Goal: Find specific page/section: Find specific page/section

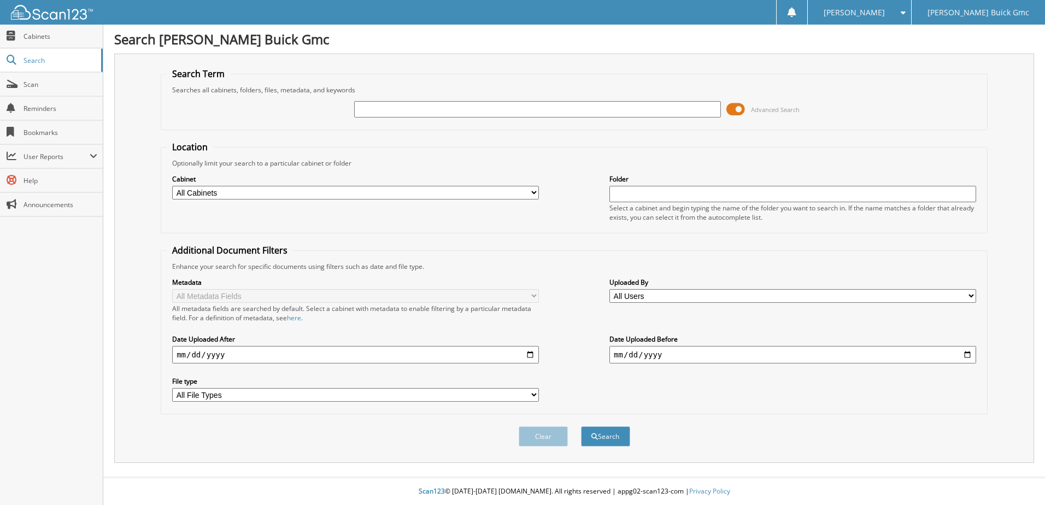
click at [425, 110] on input "text" at bounding box center [537, 109] width 367 height 16
click at [739, 108] on span at bounding box center [735, 109] width 19 height 16
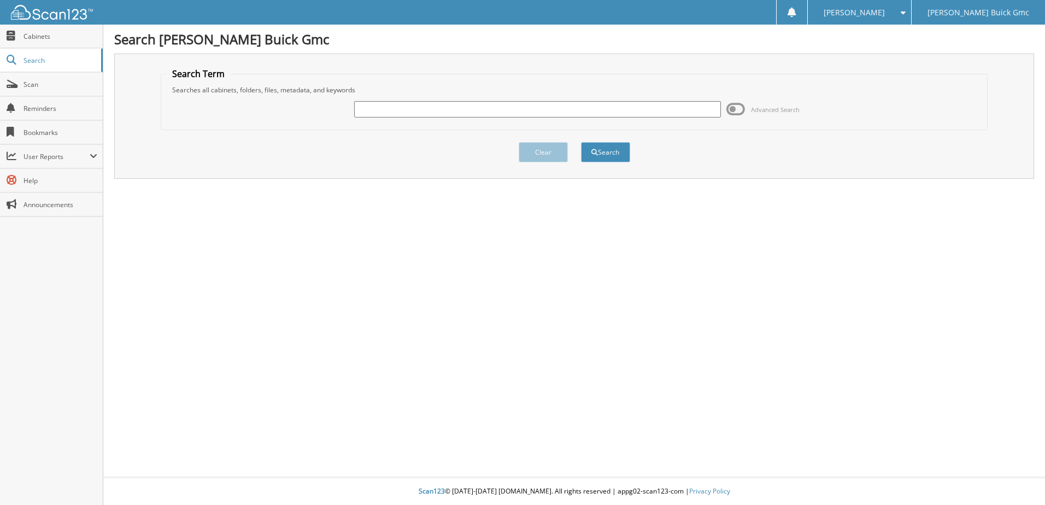
click at [531, 111] on input "text" at bounding box center [537, 109] width 367 height 16
type input "95947"
click at [581, 142] on button "Search" at bounding box center [605, 152] width 49 height 20
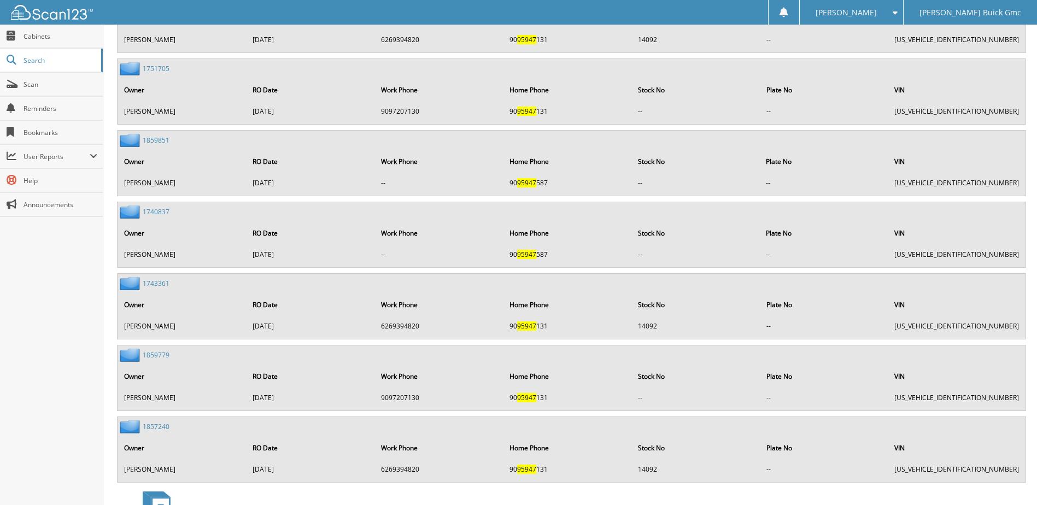
scroll to position [1991, 0]
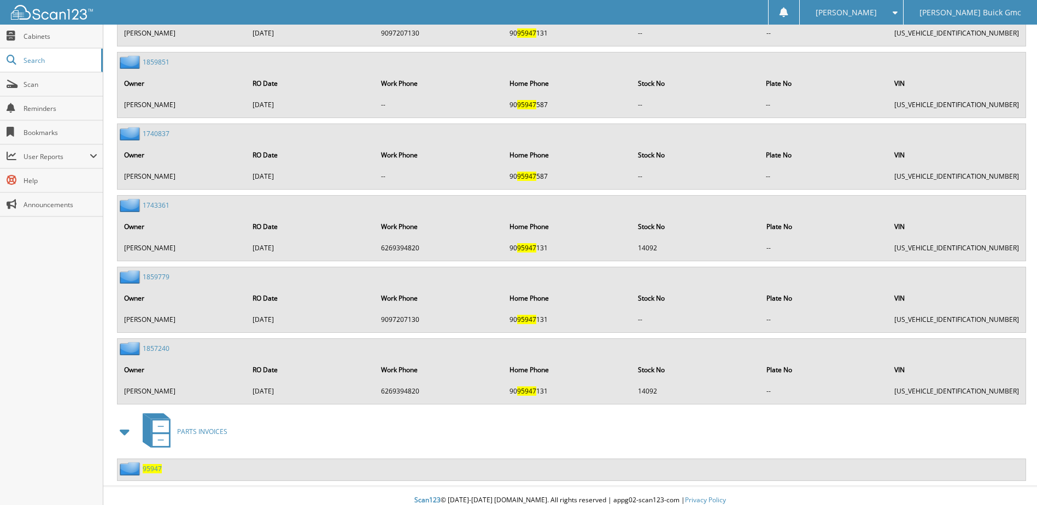
click at [163, 459] on div "95947" at bounding box center [572, 469] width 908 height 21
click at [156, 464] on span "95947" at bounding box center [152, 468] width 19 height 9
